Goal: Information Seeking & Learning: Learn about a topic

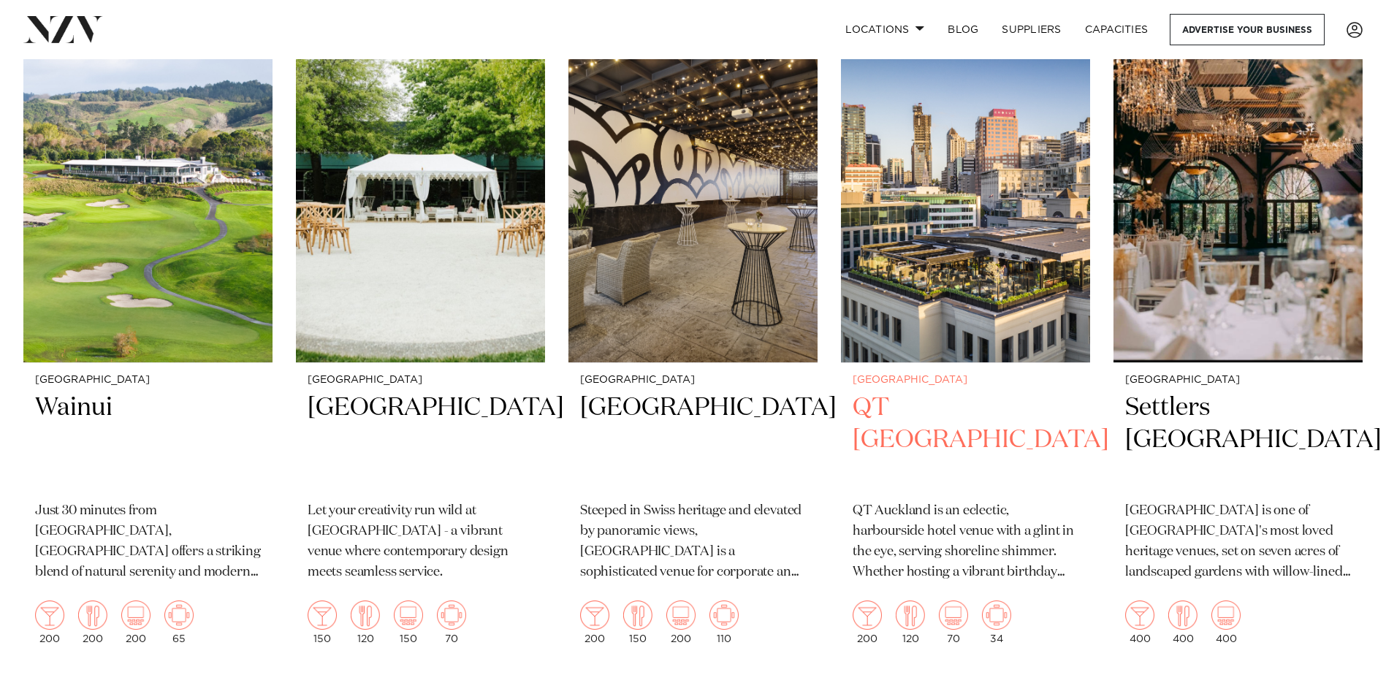
scroll to position [292, 0]
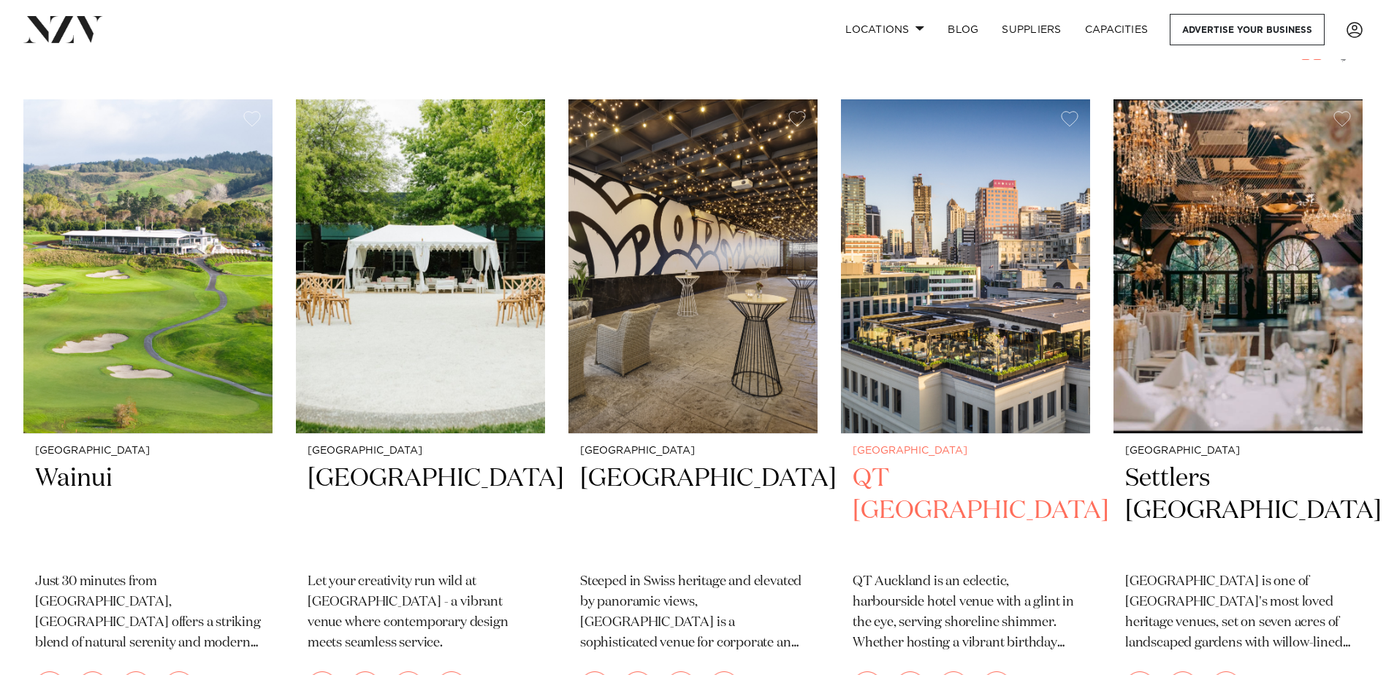
click at [889, 480] on h2 "QT [GEOGRAPHIC_DATA]" at bounding box center [965, 511] width 226 height 99
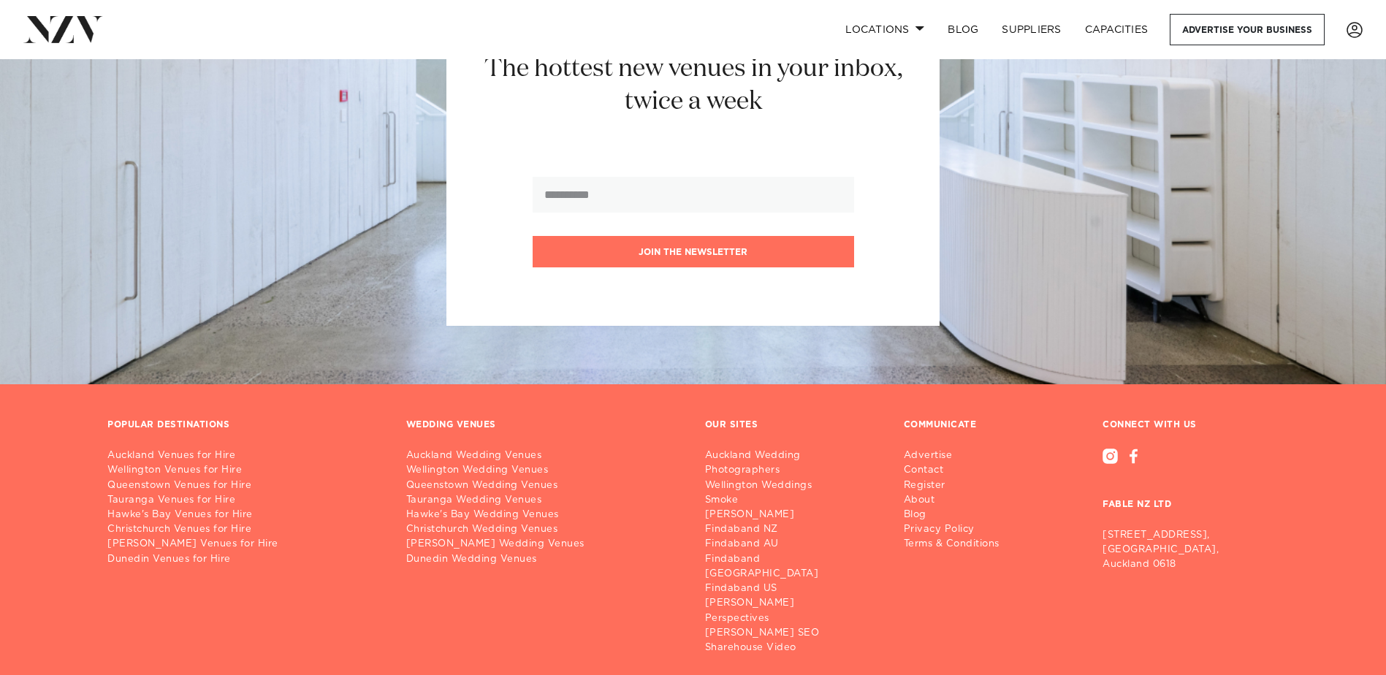
scroll to position [10323, 0]
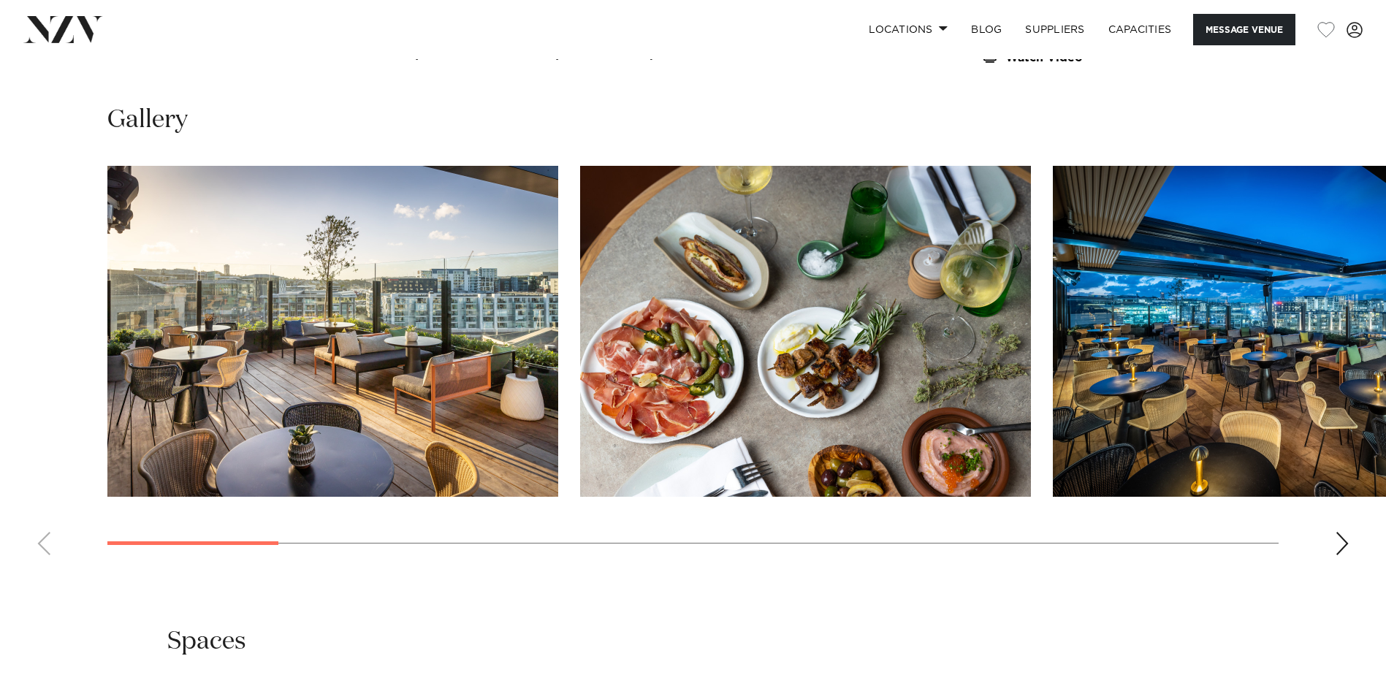
scroll to position [1826, 0]
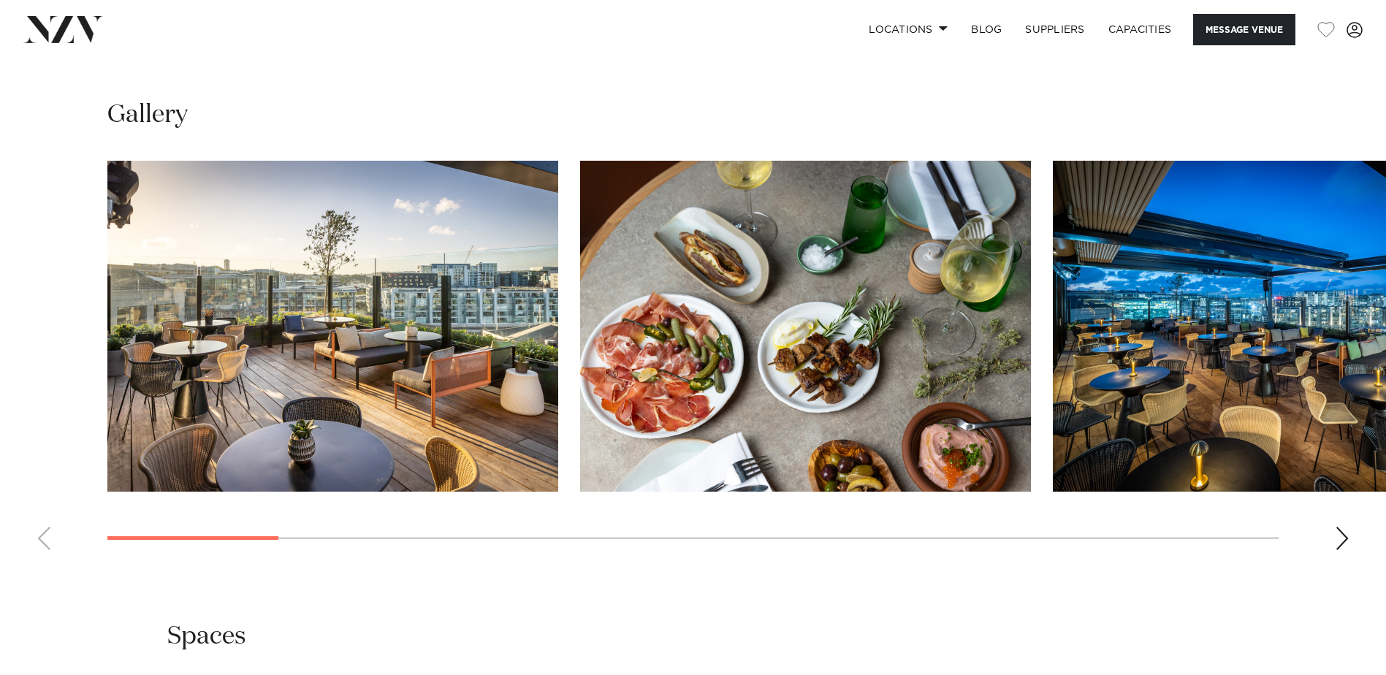
click at [1338, 527] on div "Next slide" at bounding box center [1342, 538] width 15 height 23
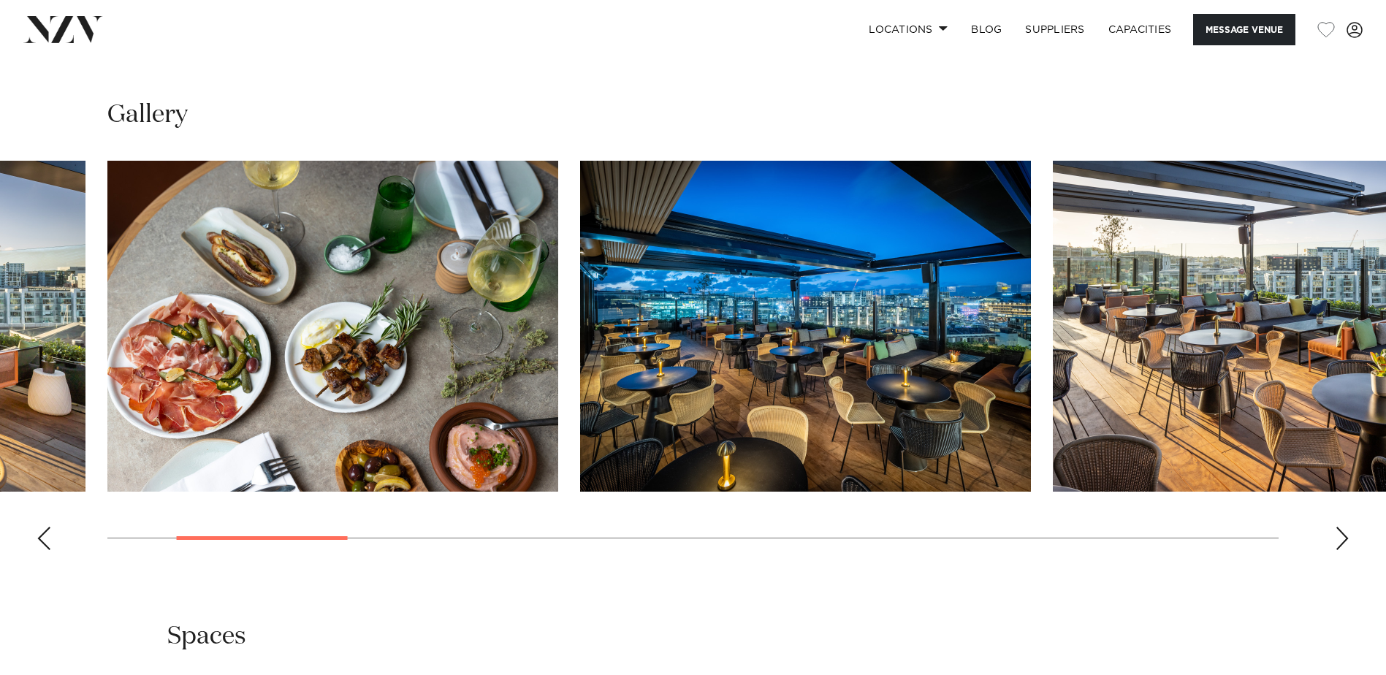
click at [1338, 527] on div "Next slide" at bounding box center [1342, 538] width 15 height 23
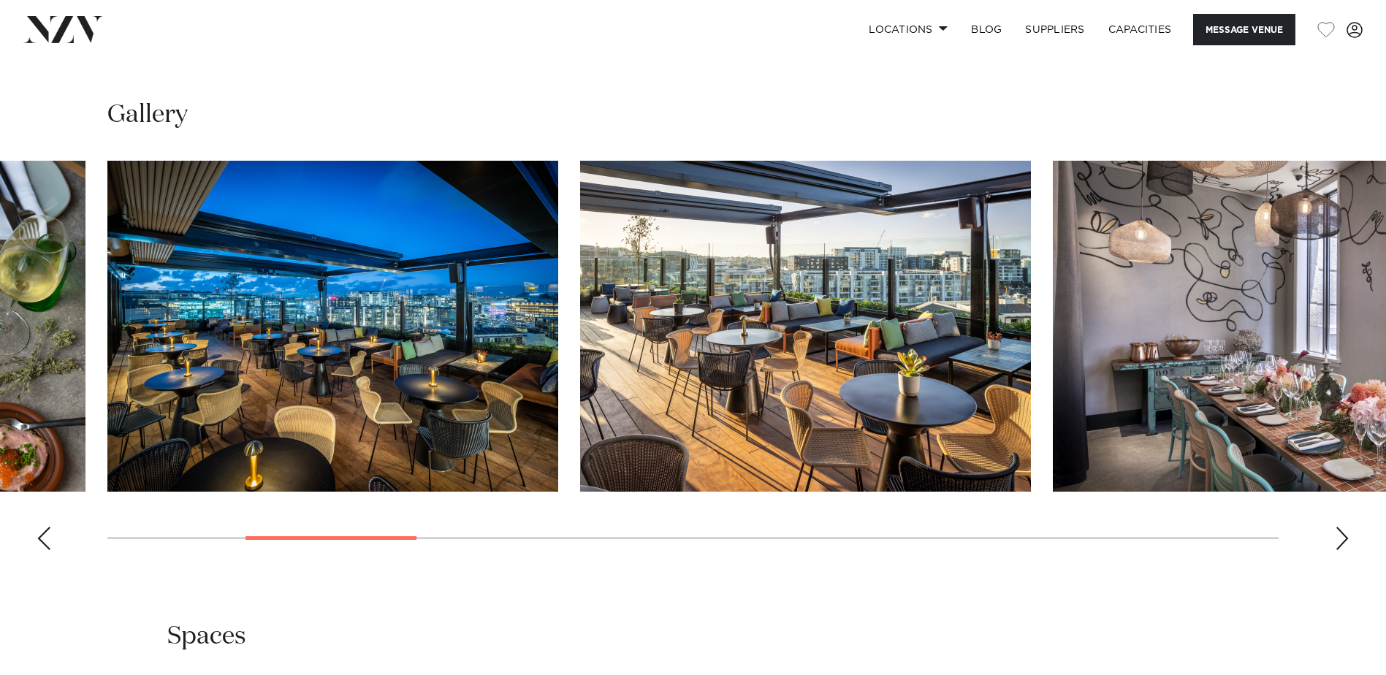
click at [1338, 527] on div "Next slide" at bounding box center [1342, 538] width 15 height 23
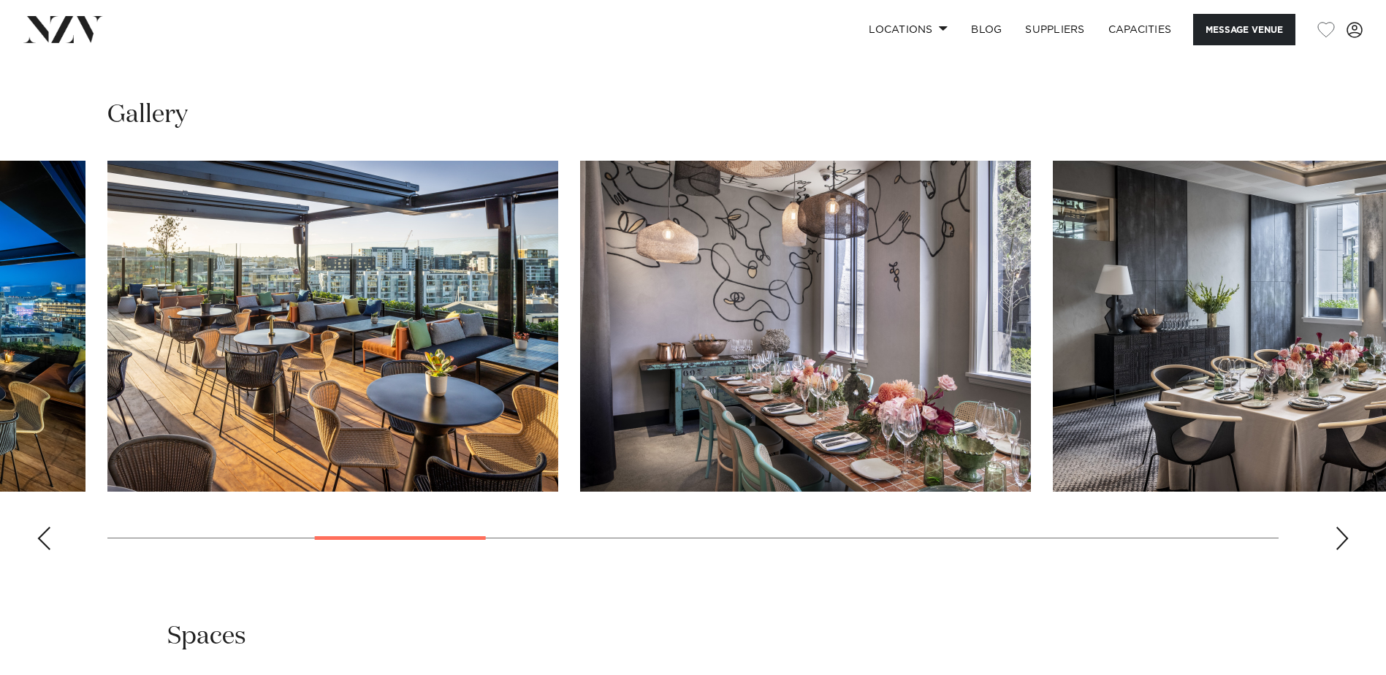
click at [1338, 527] on div "Next slide" at bounding box center [1342, 538] width 15 height 23
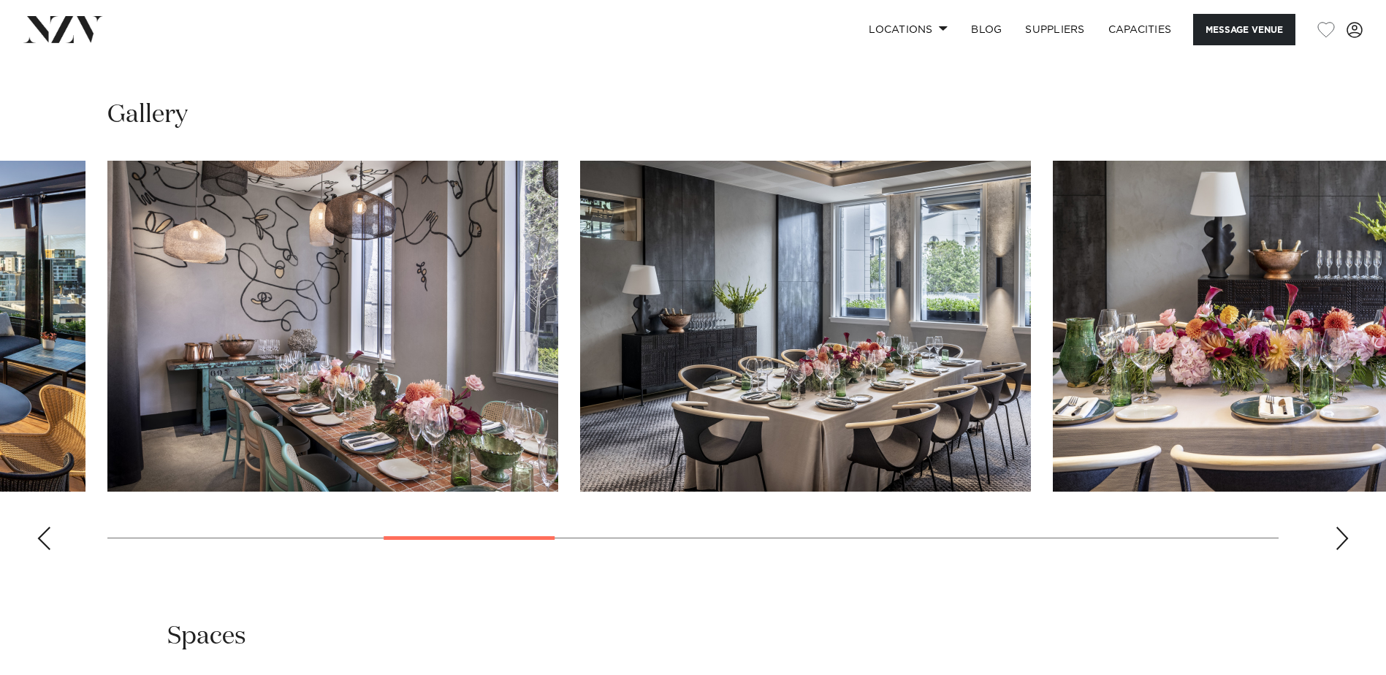
click at [1338, 527] on div "Next slide" at bounding box center [1342, 538] width 15 height 23
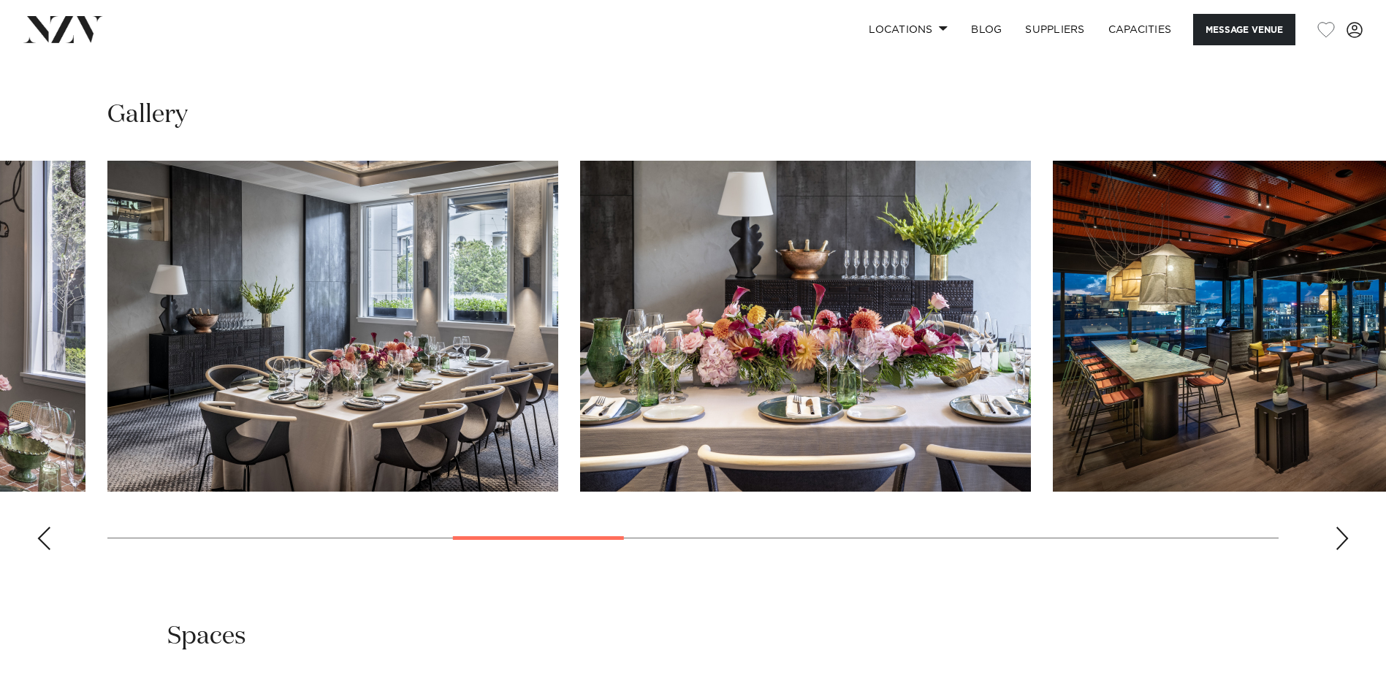
click at [1338, 527] on div "Next slide" at bounding box center [1342, 538] width 15 height 23
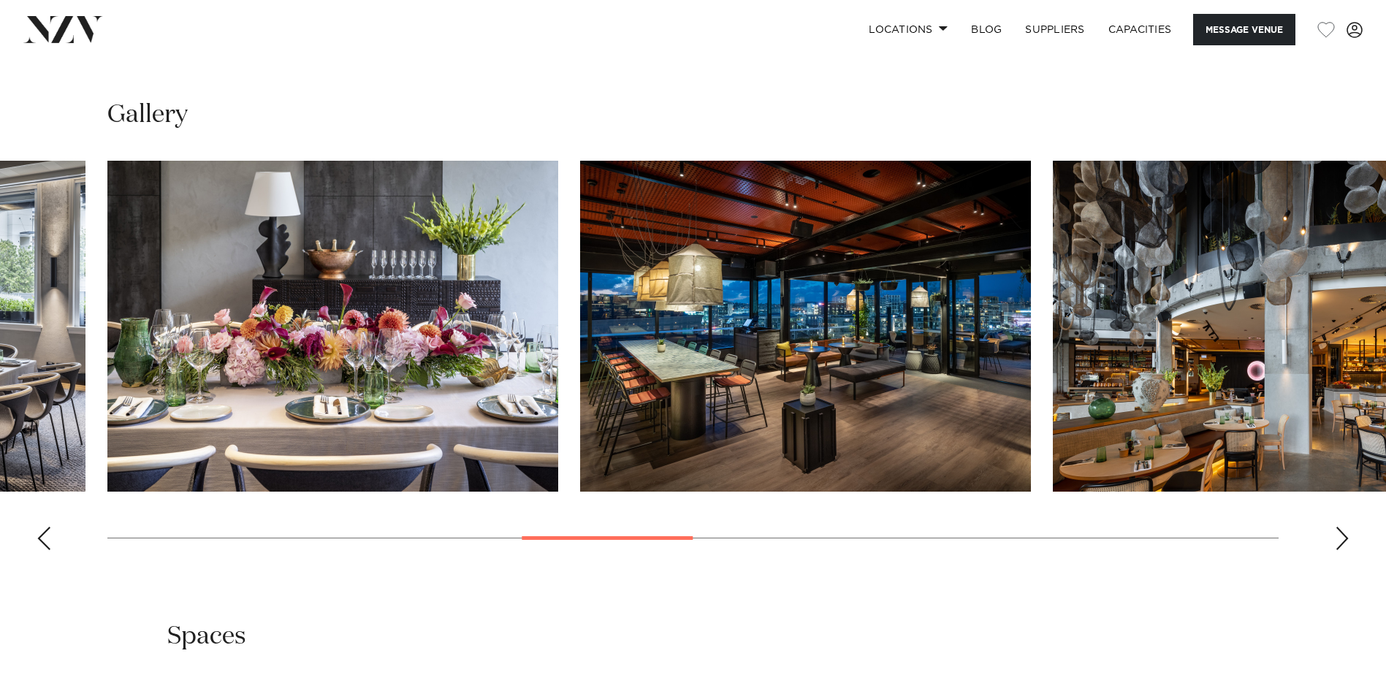
click at [1338, 527] on div "Next slide" at bounding box center [1342, 538] width 15 height 23
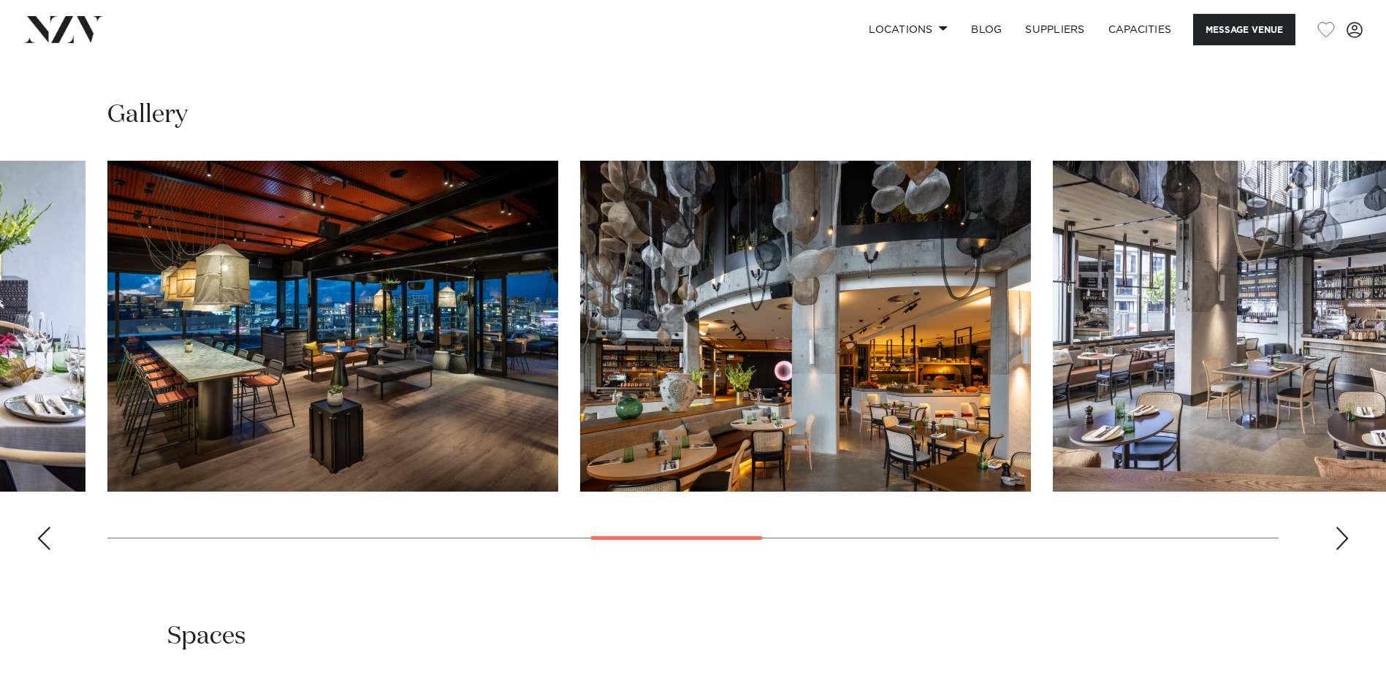
click at [1338, 527] on div "Next slide" at bounding box center [1342, 538] width 15 height 23
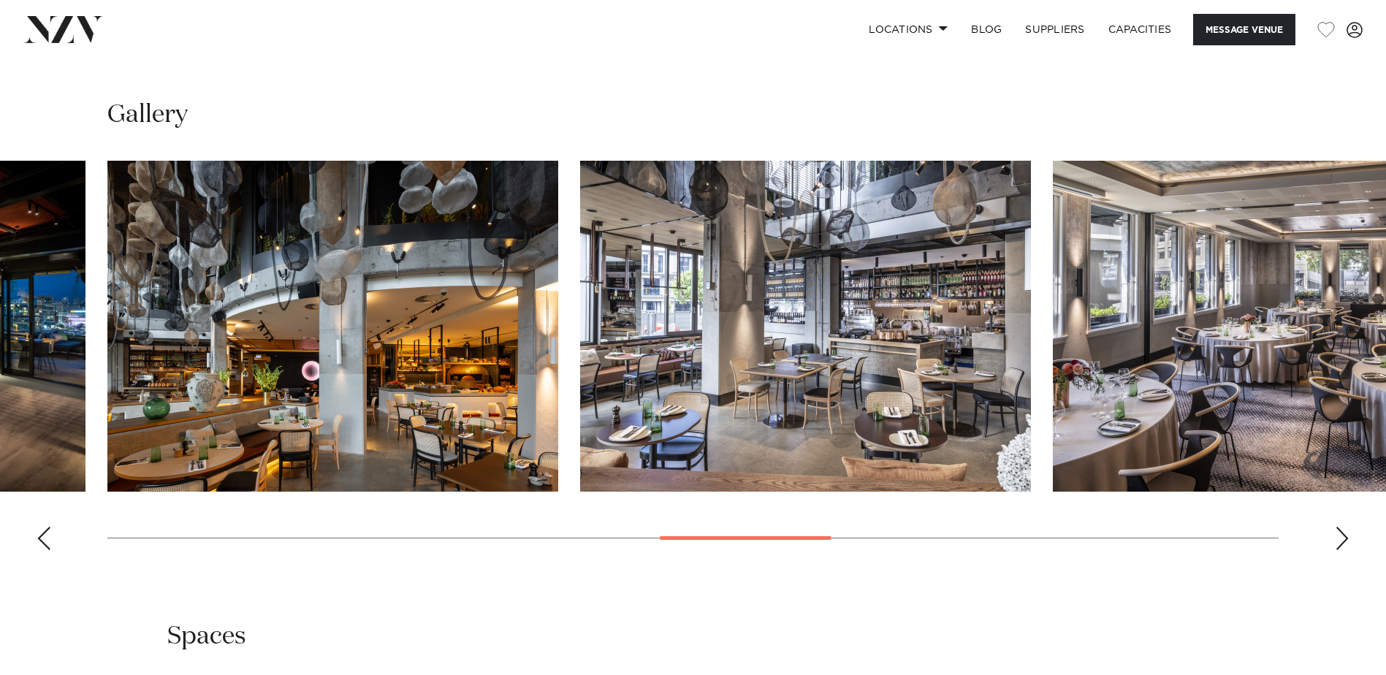
click at [1338, 527] on div "Next slide" at bounding box center [1342, 538] width 15 height 23
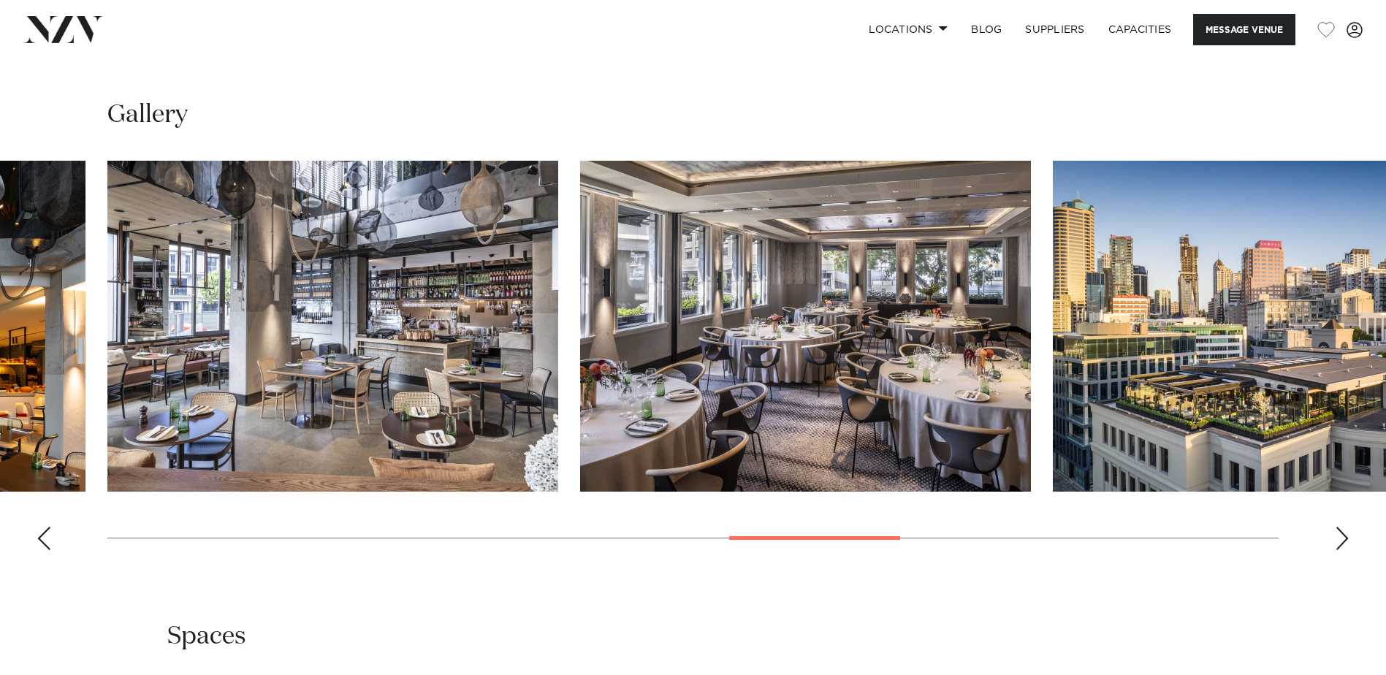
click at [1338, 527] on div "Next slide" at bounding box center [1342, 538] width 15 height 23
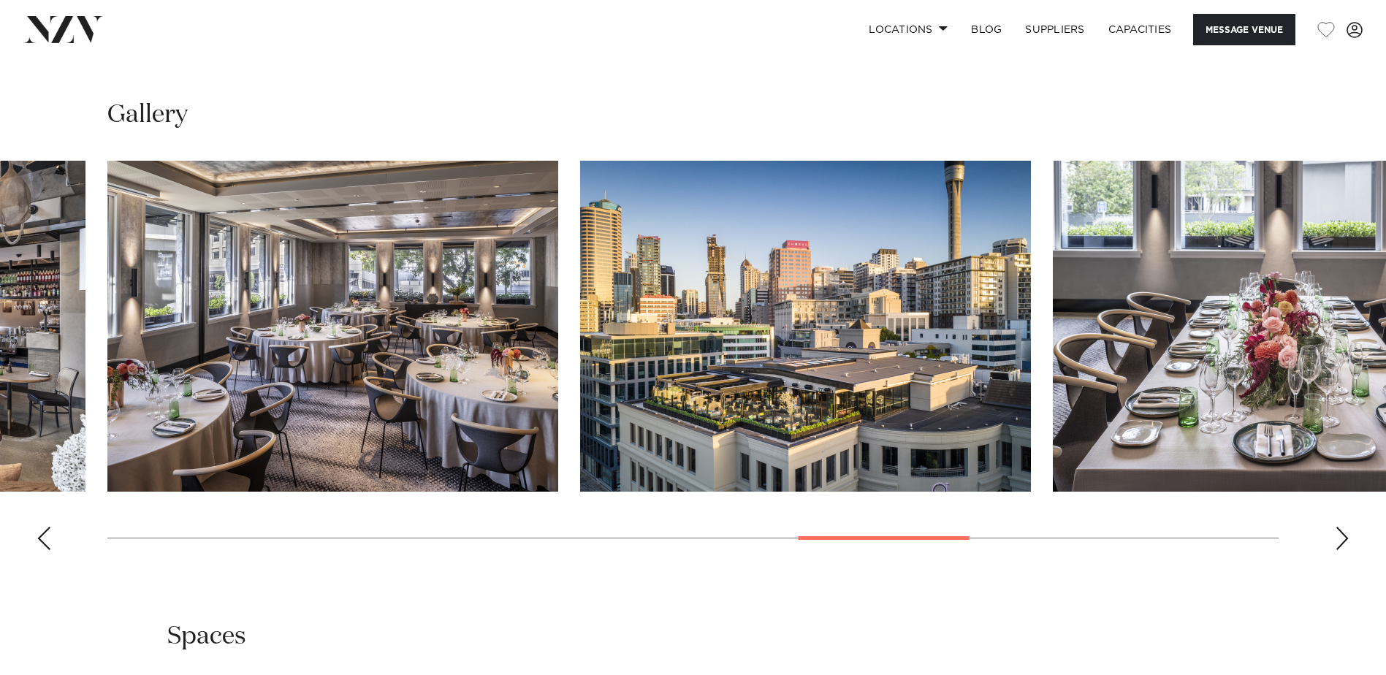
click at [1336, 527] on div "Next slide" at bounding box center [1342, 538] width 15 height 23
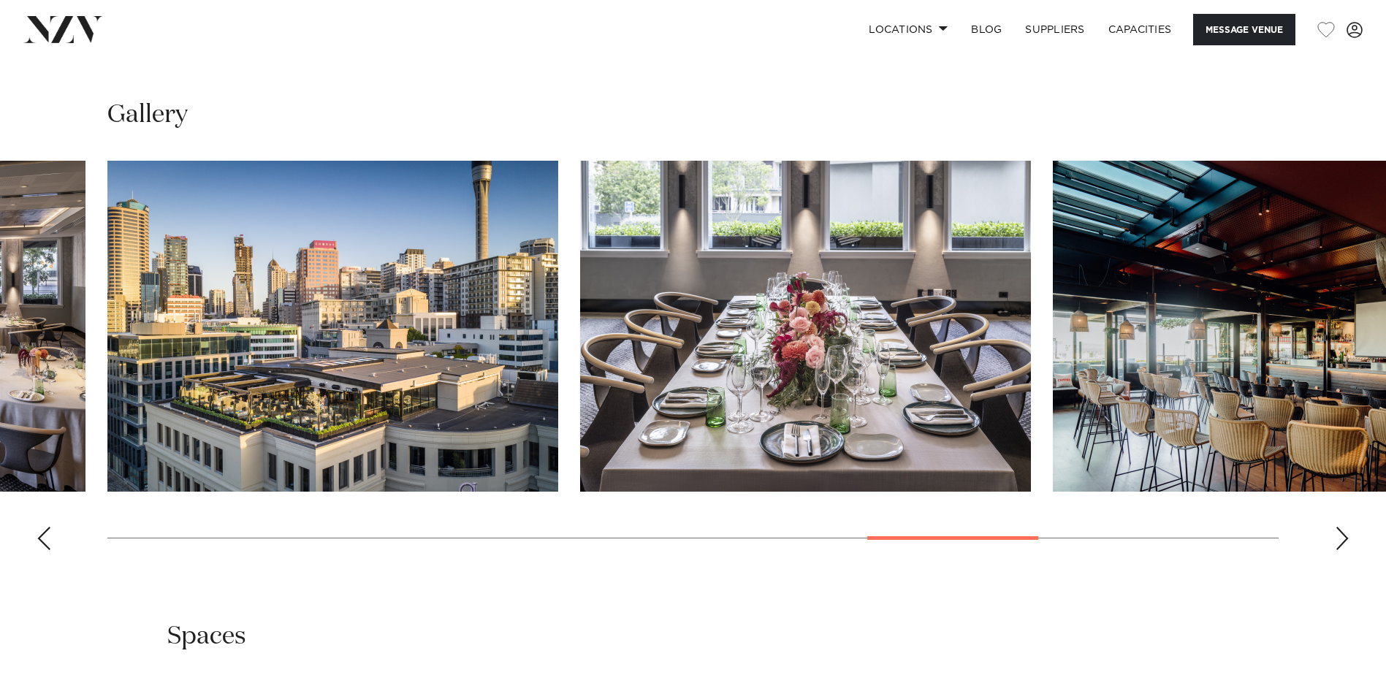
click at [1336, 527] on div "Next slide" at bounding box center [1342, 538] width 15 height 23
